Goal: Task Accomplishment & Management: Manage account settings

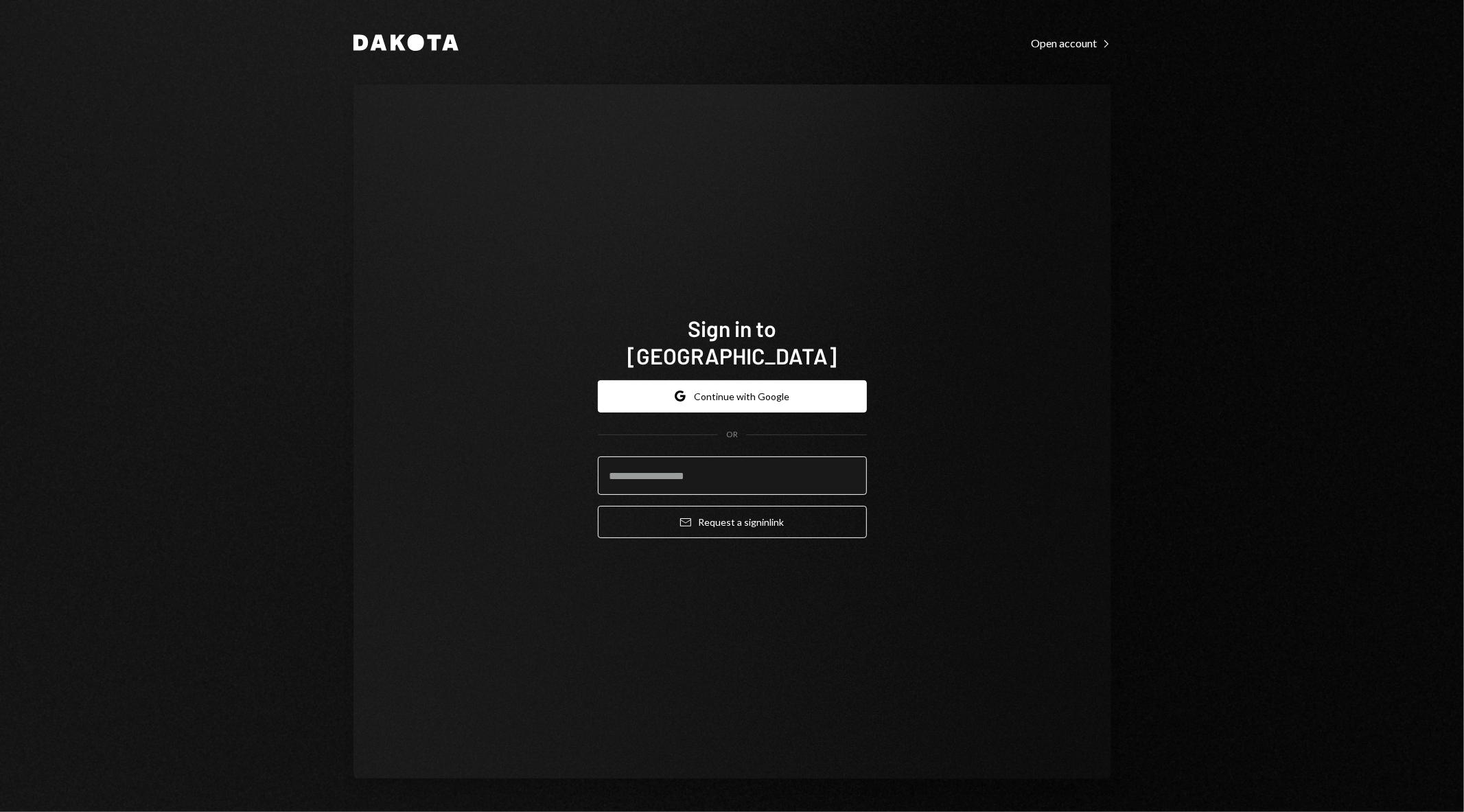
click at [696, 468] on input "email" at bounding box center [732, 475] width 269 height 38
click at [722, 380] on button "Google Continue with Google" at bounding box center [732, 396] width 269 height 32
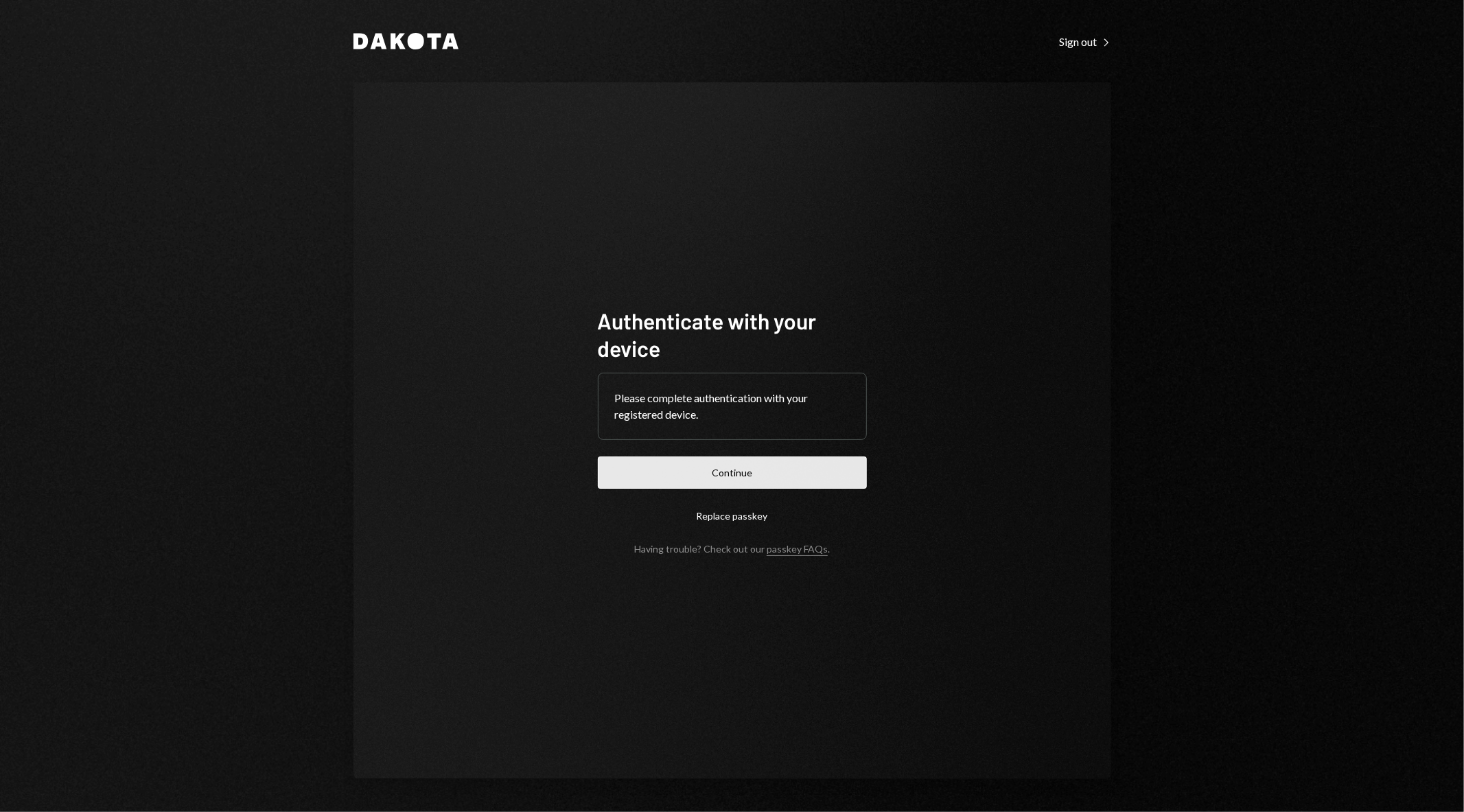
click at [752, 473] on button "Continue" at bounding box center [732, 473] width 269 height 32
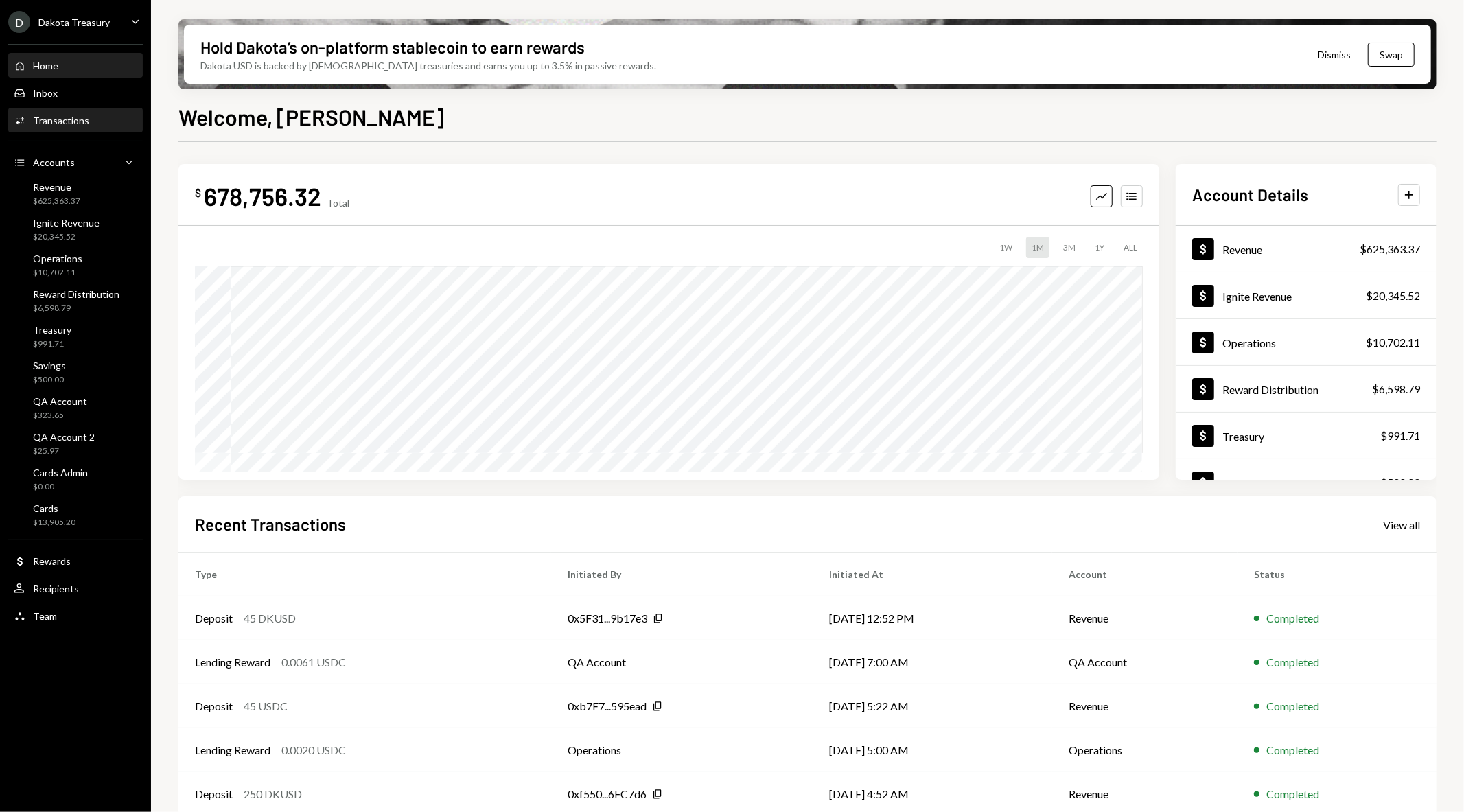
click at [45, 119] on div "Transactions" at bounding box center [61, 120] width 56 height 12
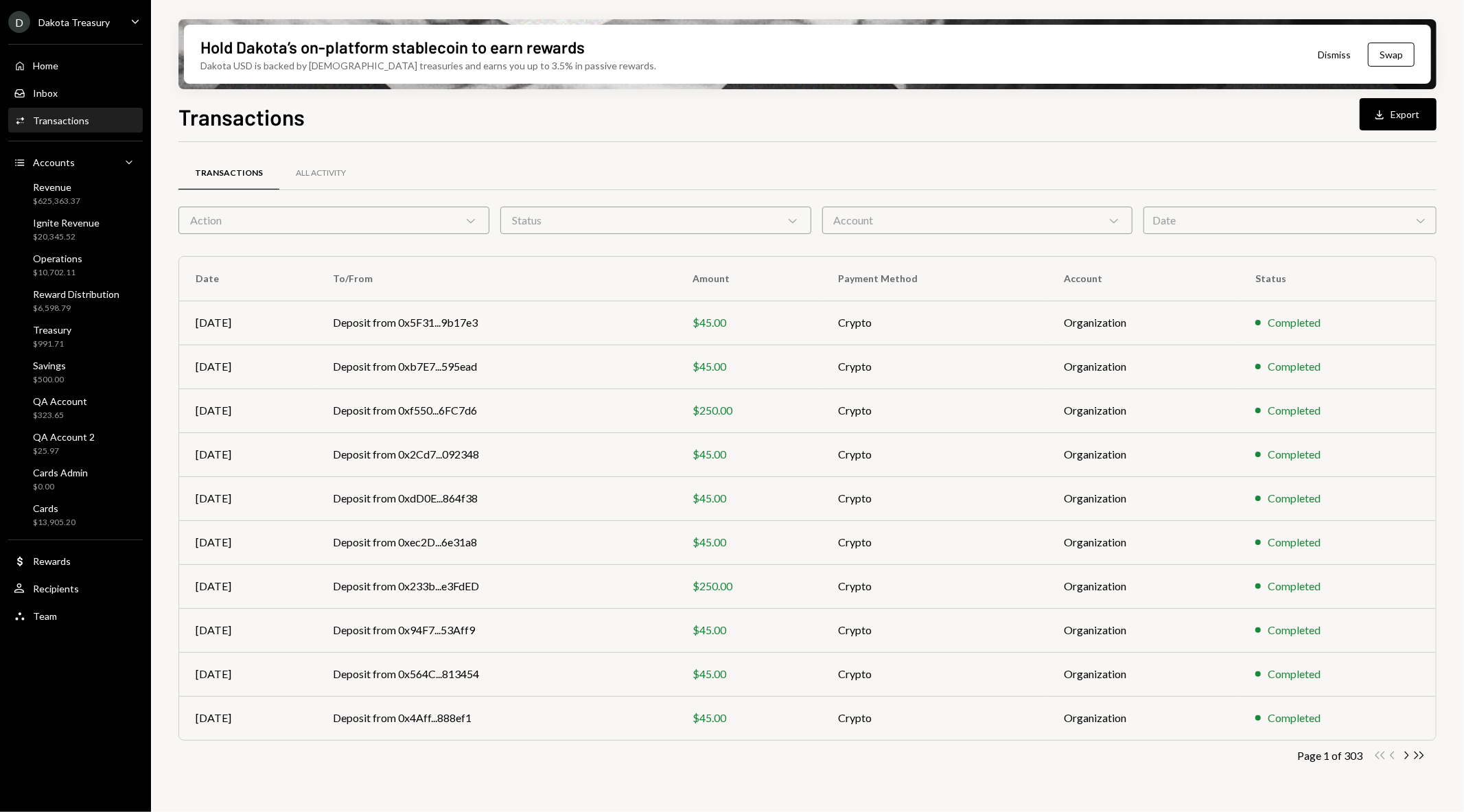
click at [664, 223] on div "Status Chevron Down" at bounding box center [655, 220] width 311 height 28
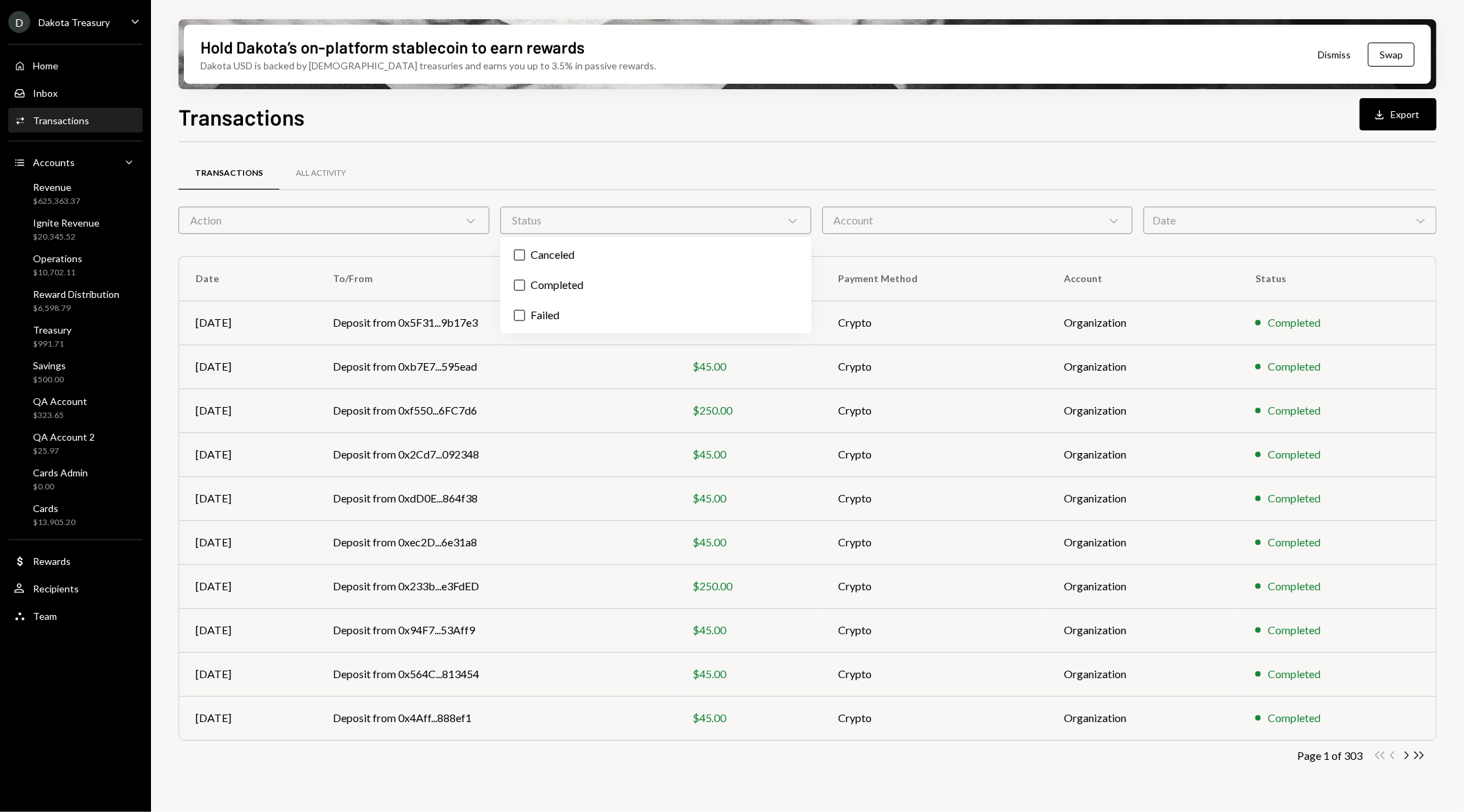
click at [1199, 221] on div "Date Chevron Down" at bounding box center [1290, 220] width 293 height 28
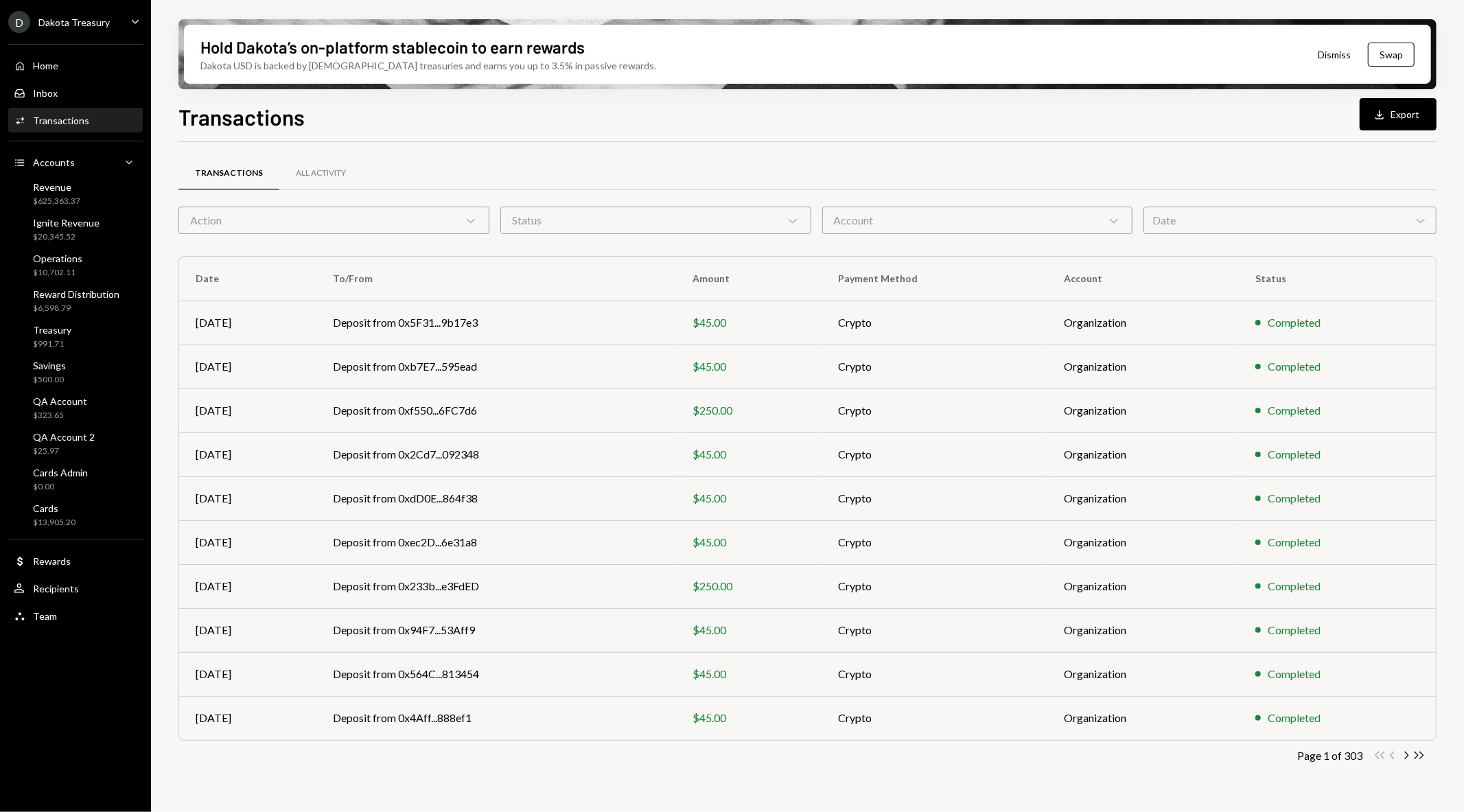
click at [764, 141] on div at bounding box center [807, 141] width 1258 height 1
click at [1407, 756] on icon "Chevron Right" at bounding box center [1405, 755] width 13 height 13
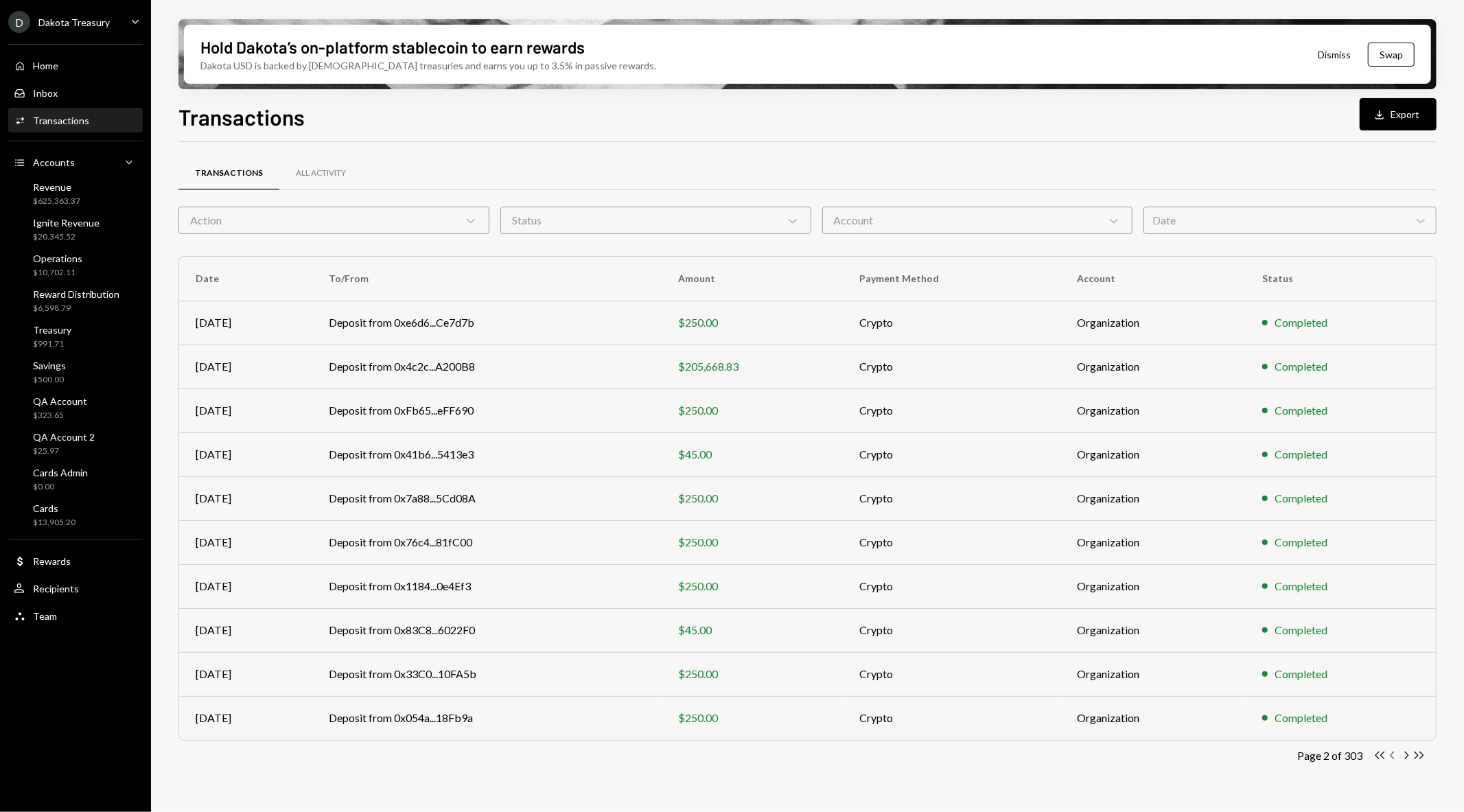
click at [1389, 752] on icon "Chevron Left" at bounding box center [1393, 755] width 13 height 13
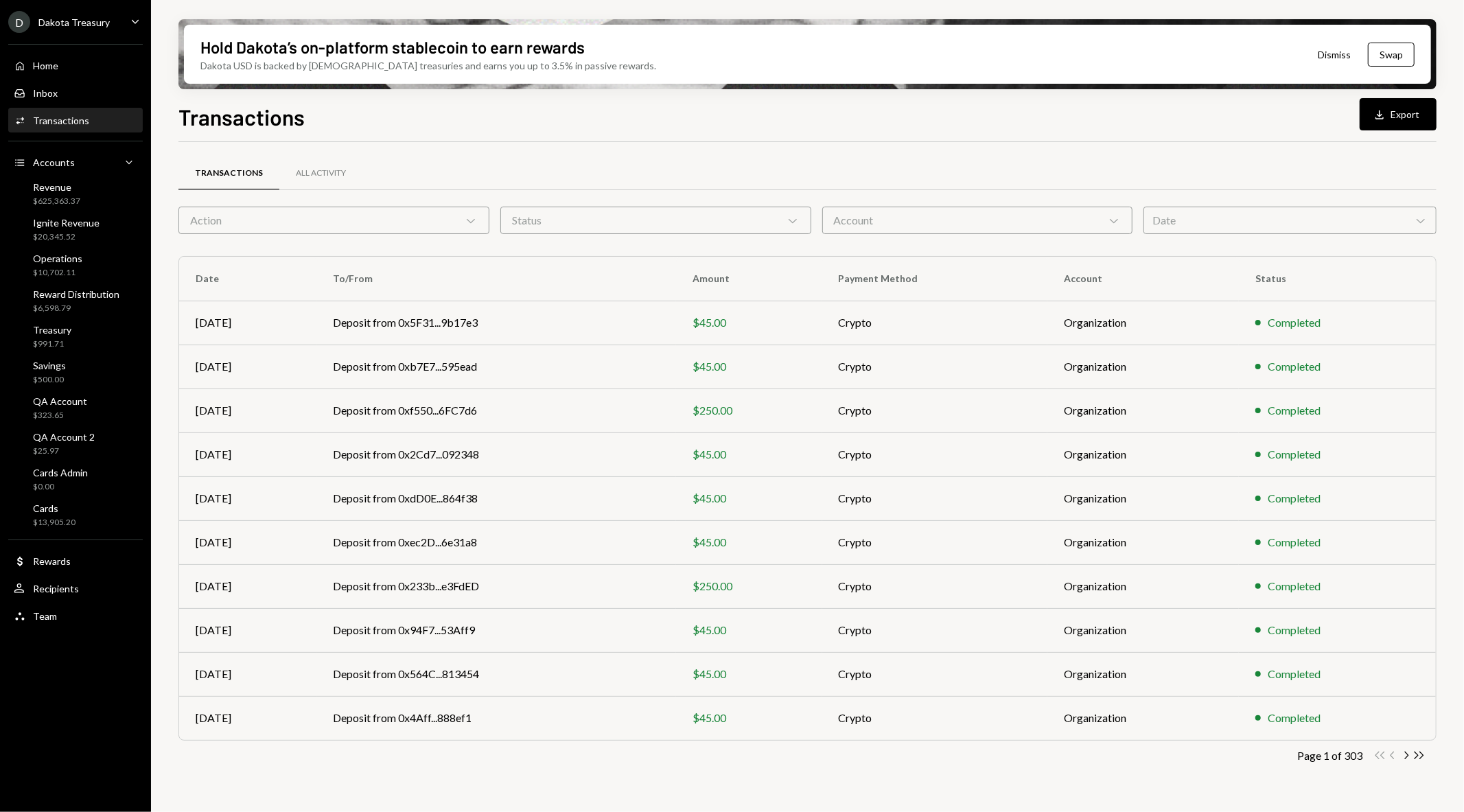
click at [1190, 224] on div "Date Chevron Down" at bounding box center [1290, 220] width 293 height 28
click at [866, 156] on div "Transactions All Activity" at bounding box center [807, 174] width 1258 height 35
click at [923, 222] on div "Account Chevron Down" at bounding box center [977, 220] width 311 height 28
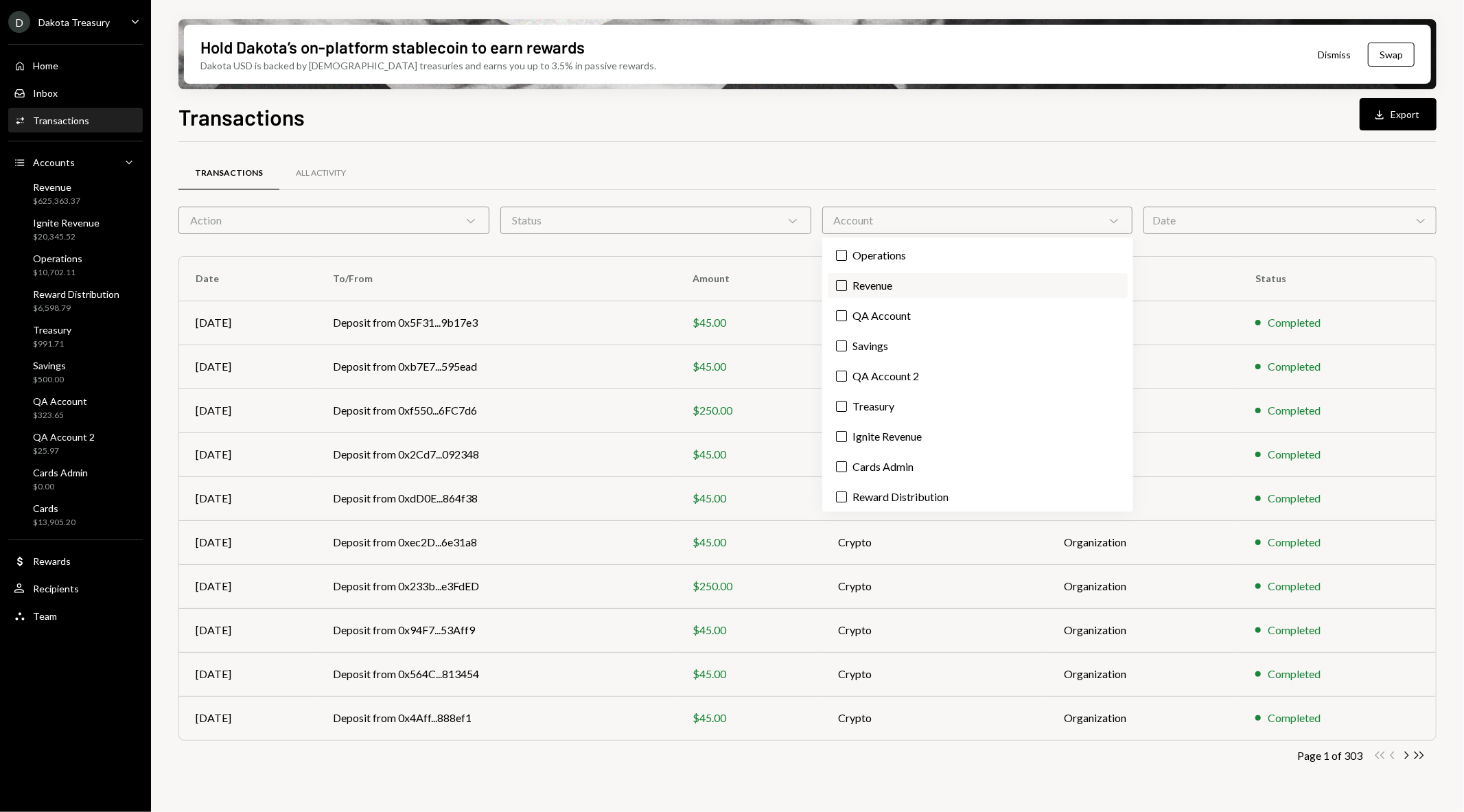
click at [875, 289] on label "Revenue" at bounding box center [977, 285] width 300 height 25
click at [847, 289] on button "Revenue" at bounding box center [842, 286] width 11 height 11
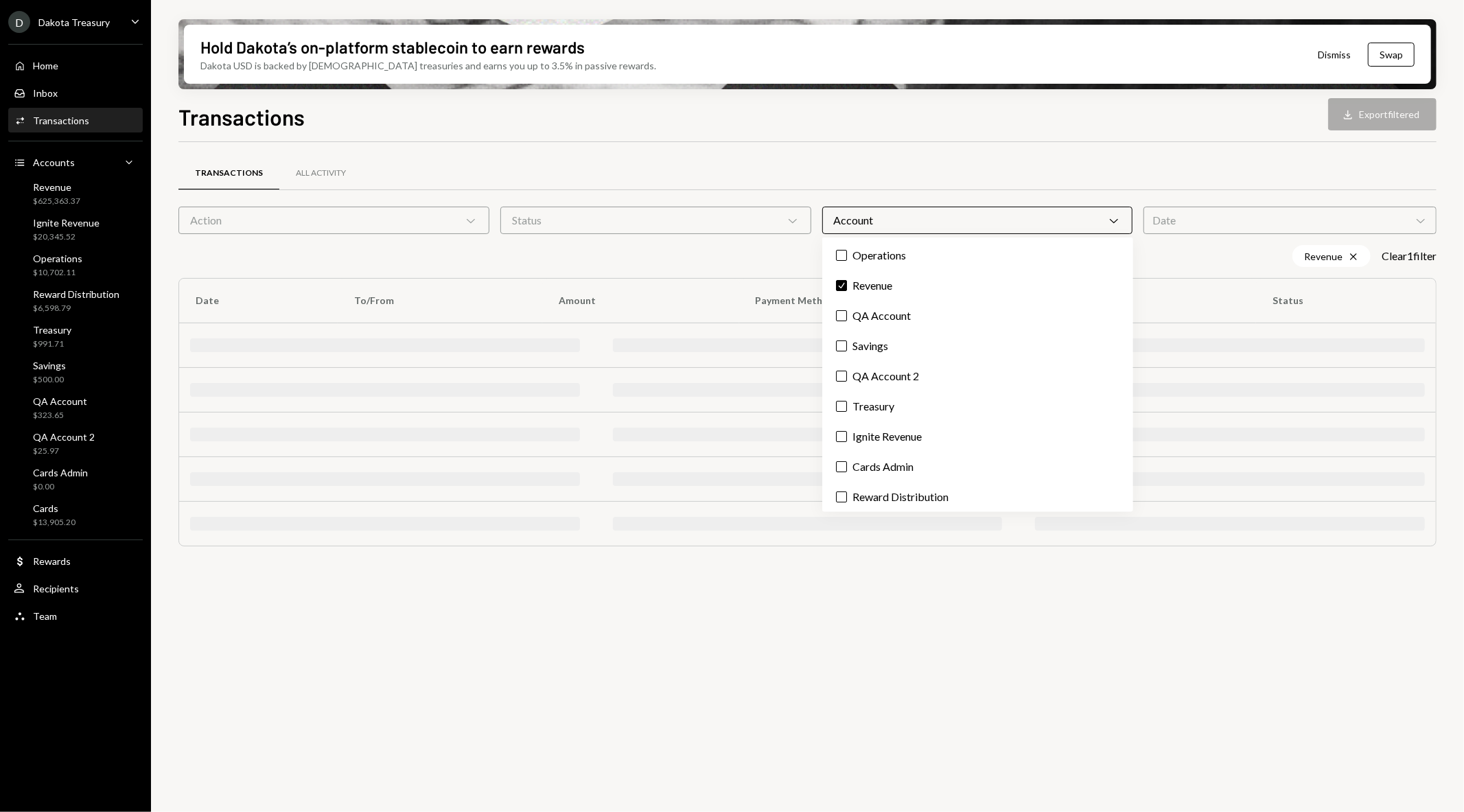
click at [909, 159] on div "Transactions All Activity" at bounding box center [807, 174] width 1258 height 35
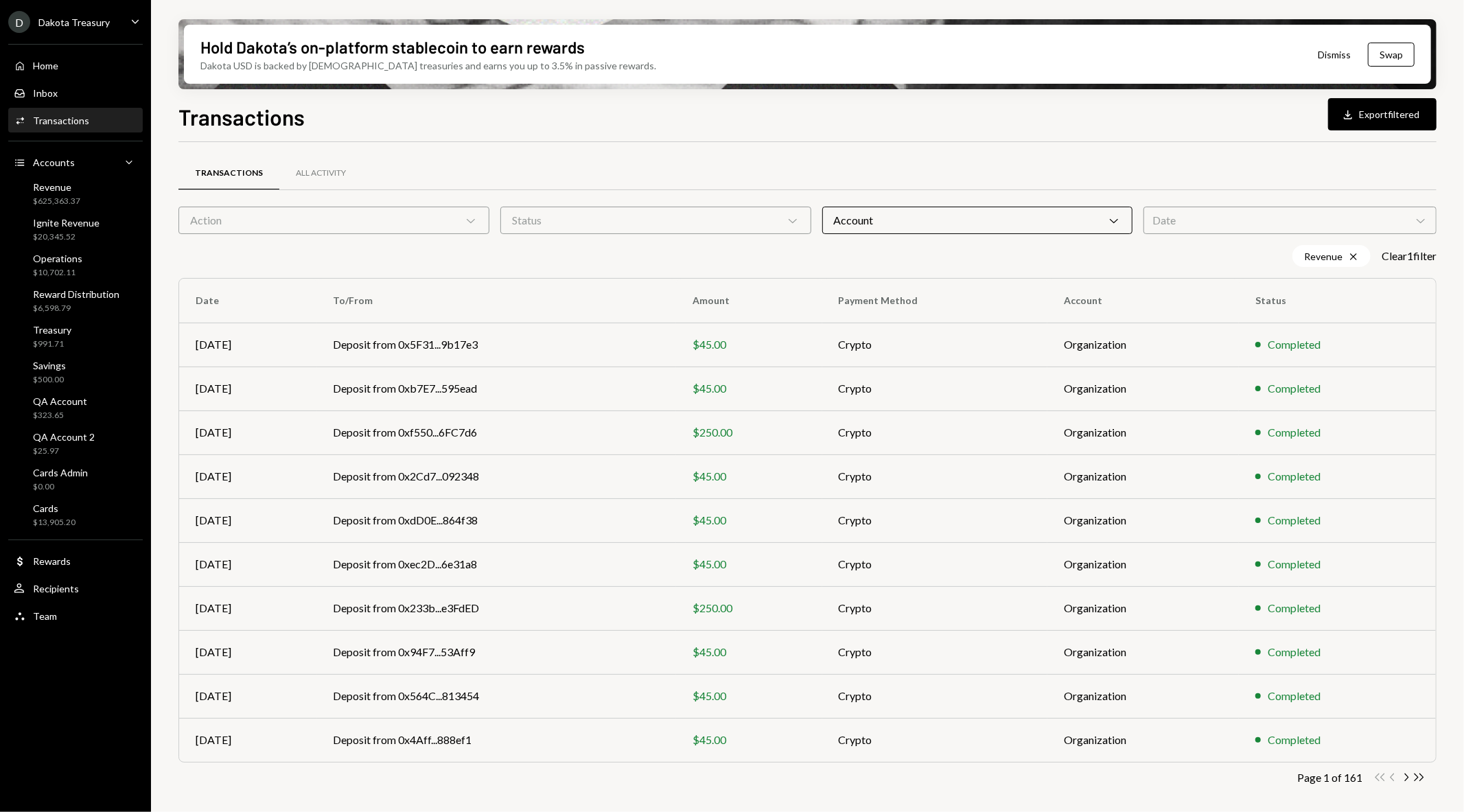
click at [1197, 222] on div "Date Chevron Down" at bounding box center [1290, 220] width 293 height 28
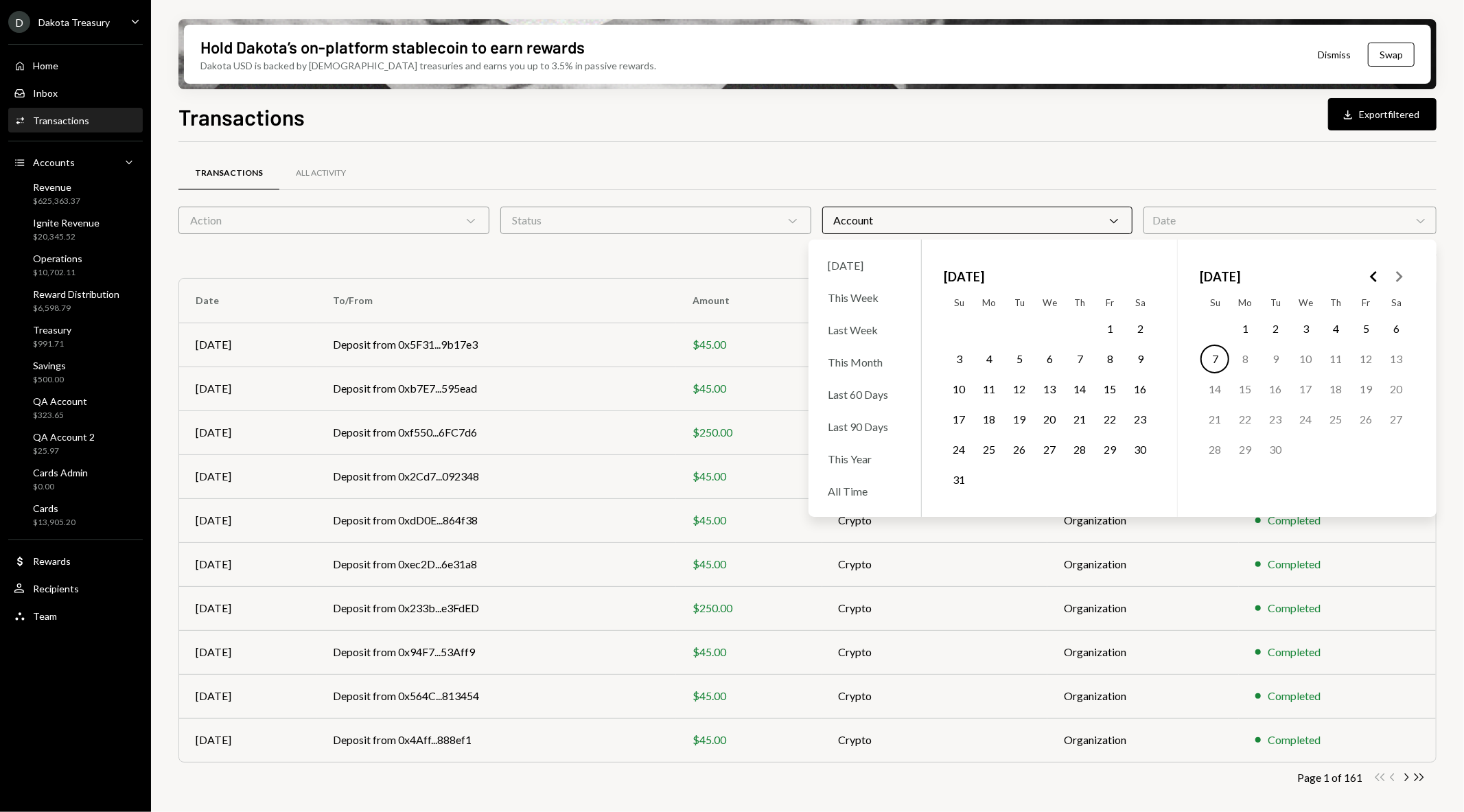
click at [1247, 329] on button "1" at bounding box center [1245, 329] width 29 height 29
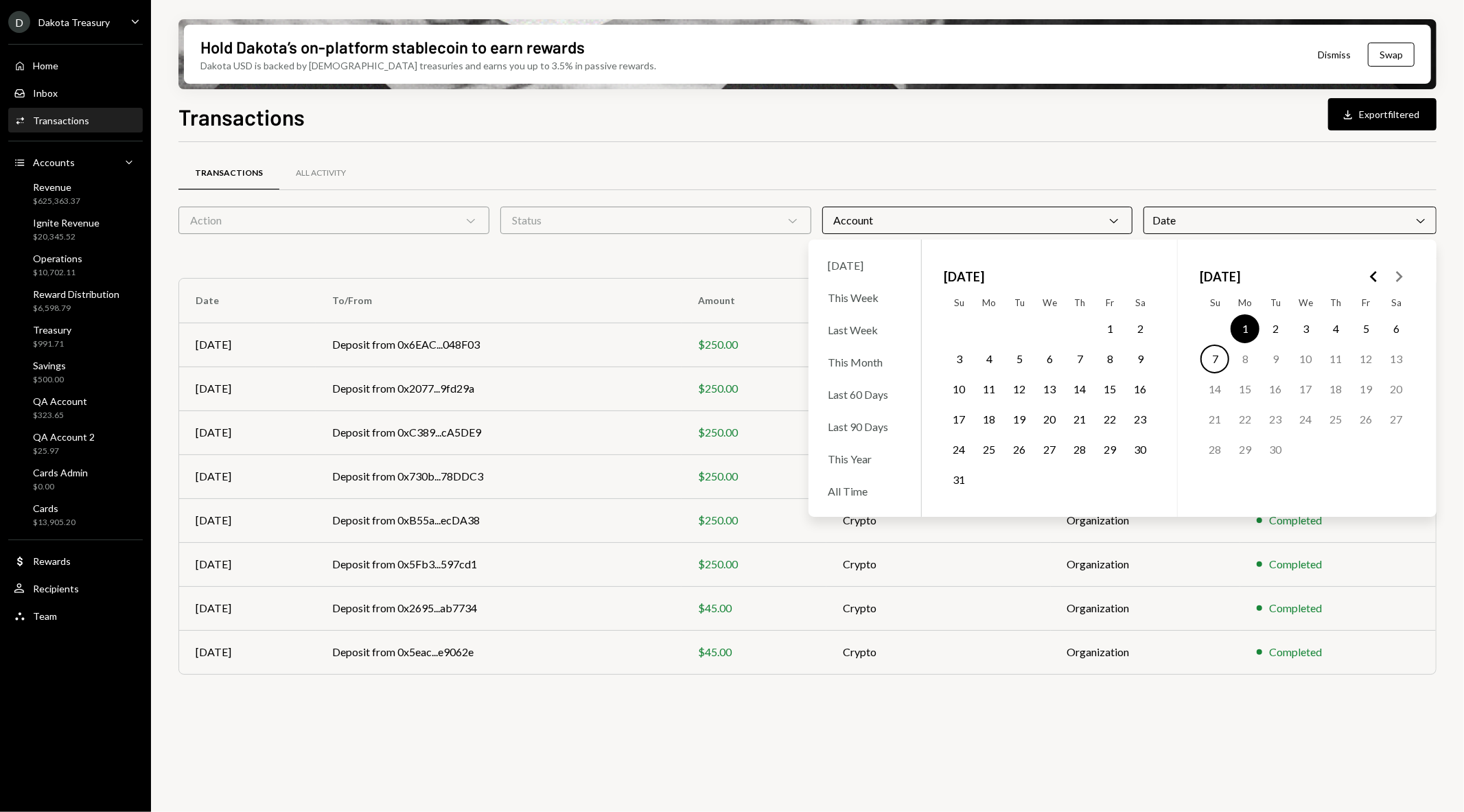
click at [1218, 359] on button "7" at bounding box center [1214, 358] width 29 height 29
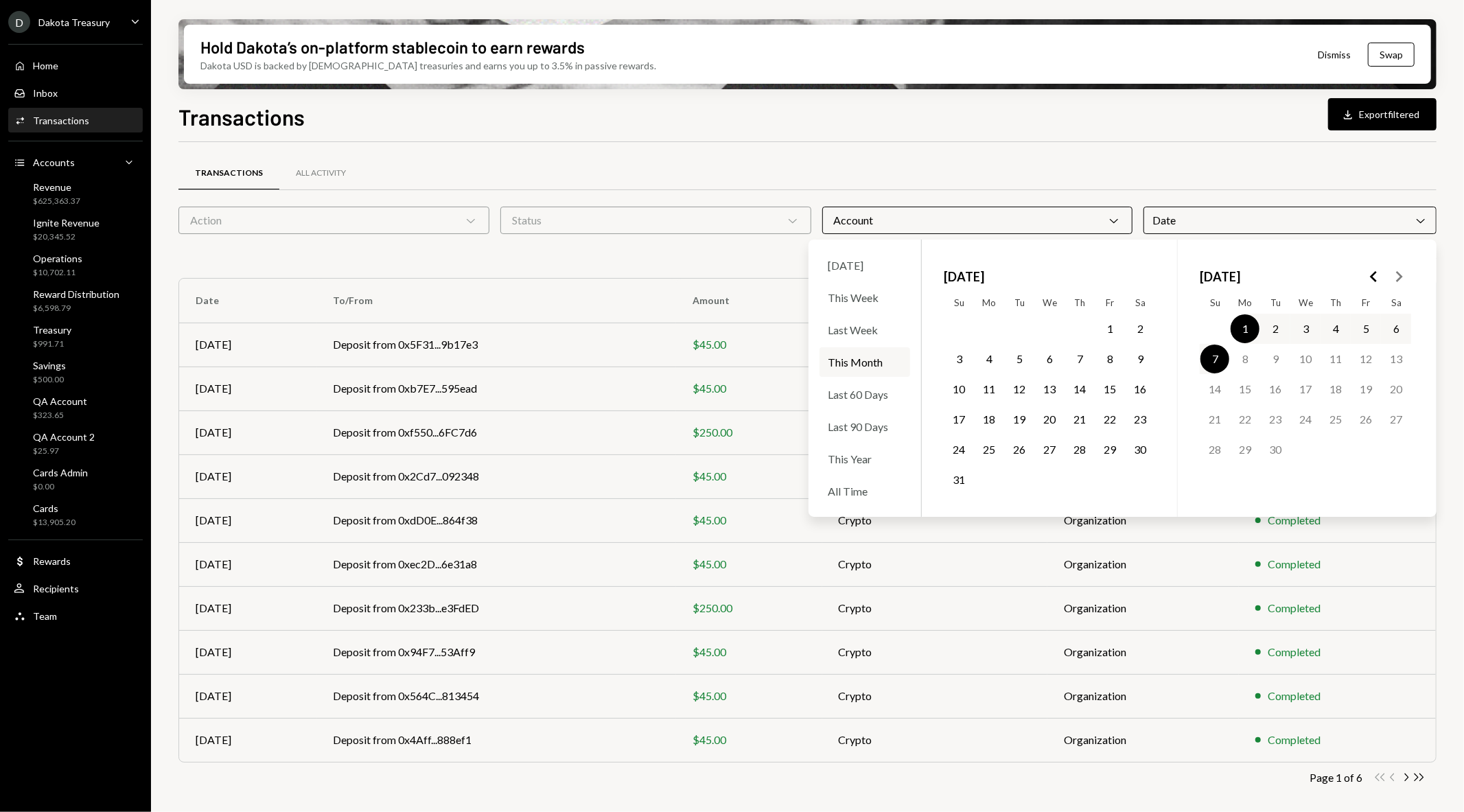
click at [1078, 152] on div "Transactions All Activity Action Chevron Down Status Chevron Down Account Chevr…" at bounding box center [807, 480] width 1258 height 677
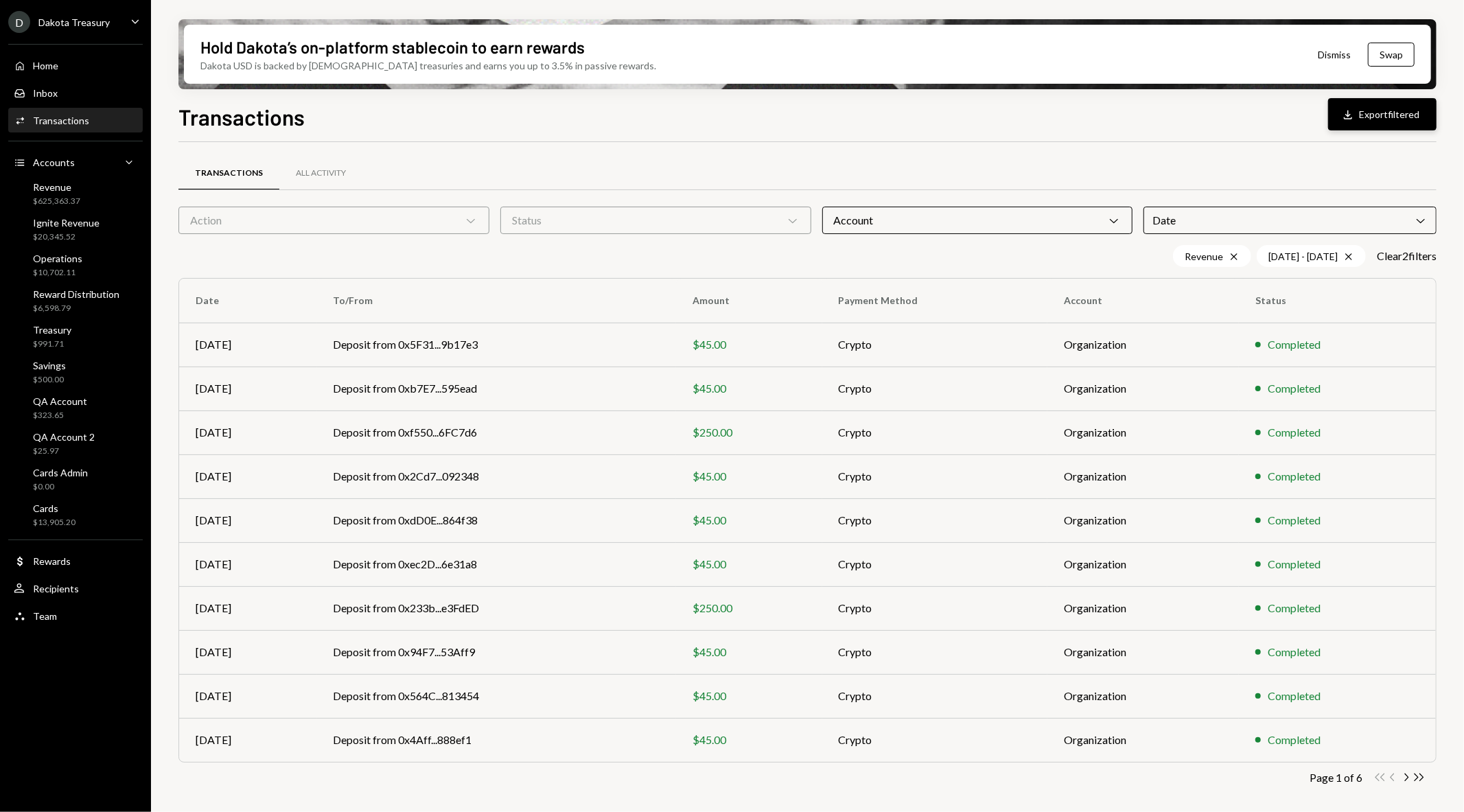
click at [1379, 119] on button "Download Export filtered" at bounding box center [1382, 114] width 109 height 32
click at [119, 23] on div "D Dakota Treasury Caret Down" at bounding box center [75, 22] width 151 height 22
